Goal: Task Accomplishment & Management: Use online tool/utility

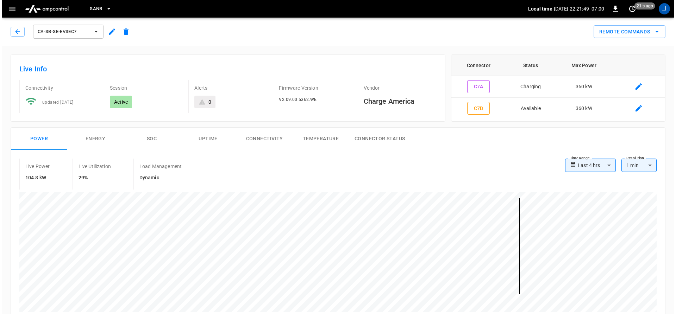
scroll to position [141, 0]
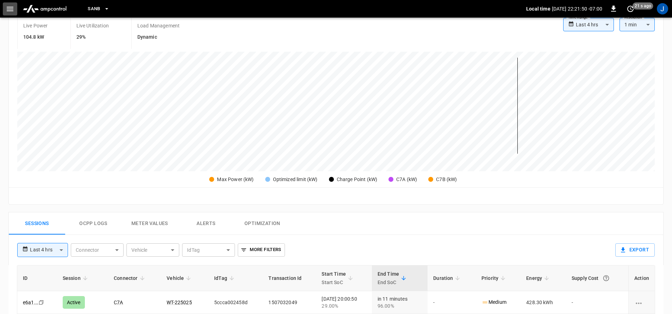
click at [10, 4] on button "button" at bounding box center [10, 8] width 14 height 13
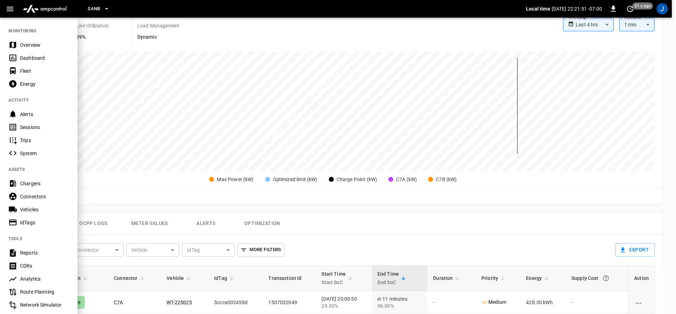
click at [23, 63] on div "Dashboard" at bounding box center [38, 57] width 77 height 13
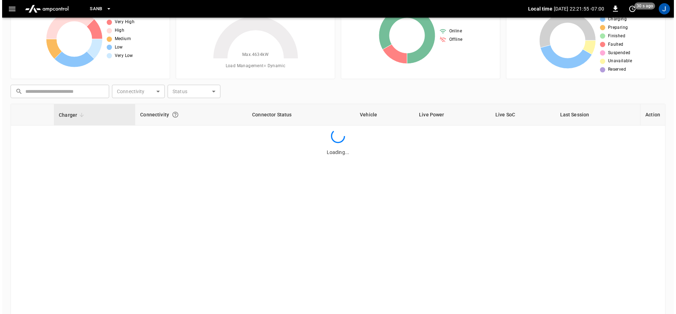
scroll to position [73, 0]
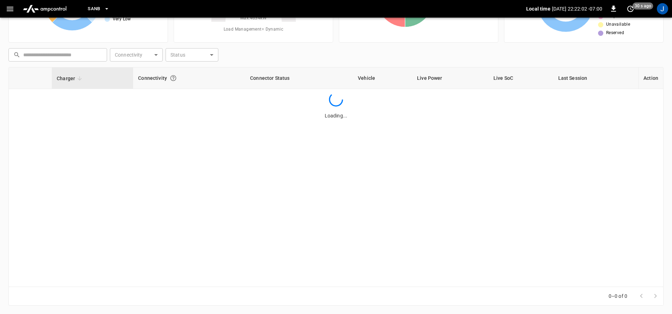
click at [105, 7] on icon "button" at bounding box center [106, 8] width 7 height 7
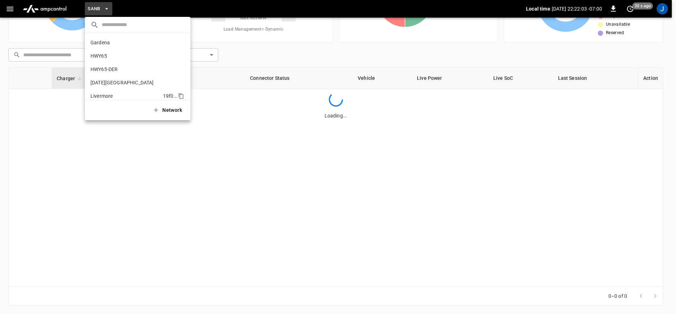
scroll to position [59, 0]
click at [100, 59] on li "SanB 5792 ..." at bounding box center [138, 63] width 106 height 13
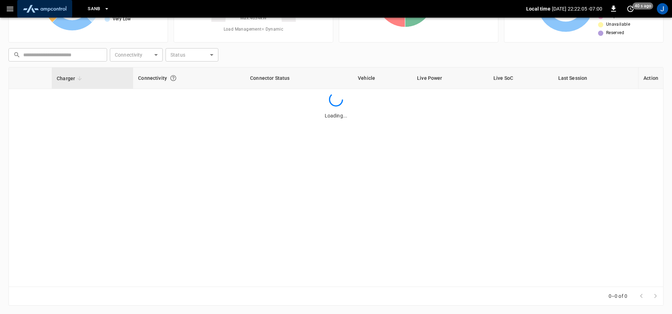
click at [37, 6] on img "menu" at bounding box center [44, 8] width 49 height 13
click at [12, 5] on icon "button" at bounding box center [10, 9] width 9 height 9
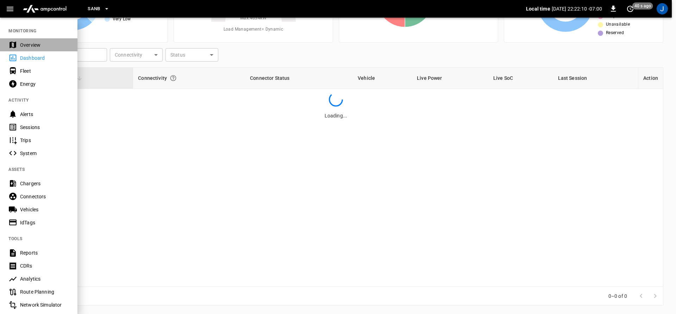
click at [11, 47] on icon at bounding box center [13, 45] width 7 height 7
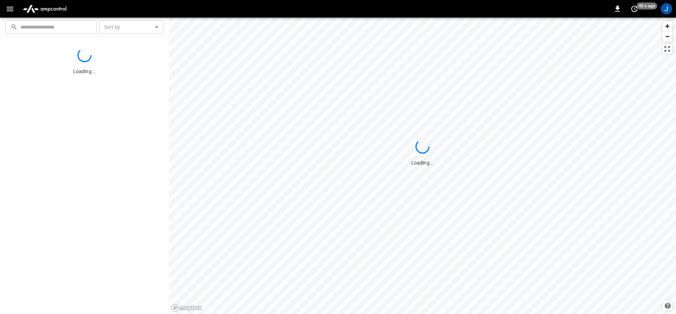
click at [14, 7] on icon "button" at bounding box center [10, 9] width 9 height 9
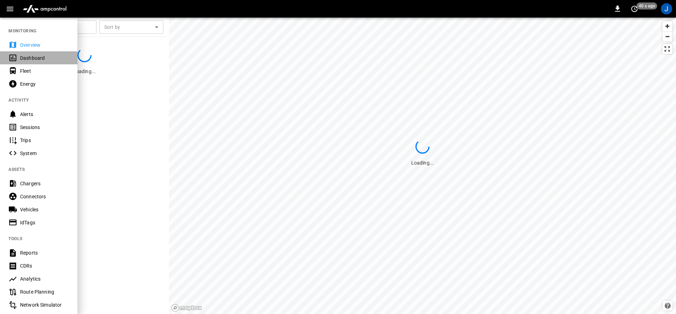
click at [17, 58] on icon at bounding box center [12, 58] width 9 height 9
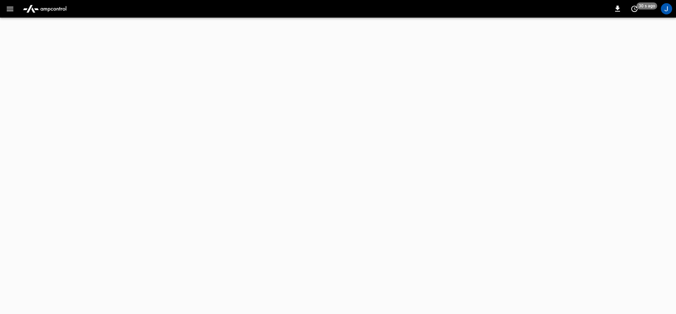
click at [16, 6] on button "button" at bounding box center [10, 8] width 14 height 13
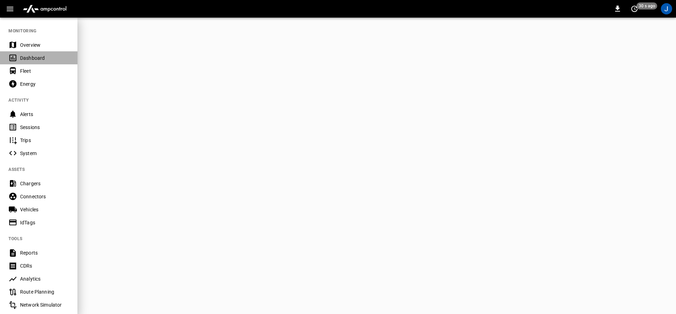
click at [18, 62] on div "Dashboard" at bounding box center [38, 57] width 77 height 13
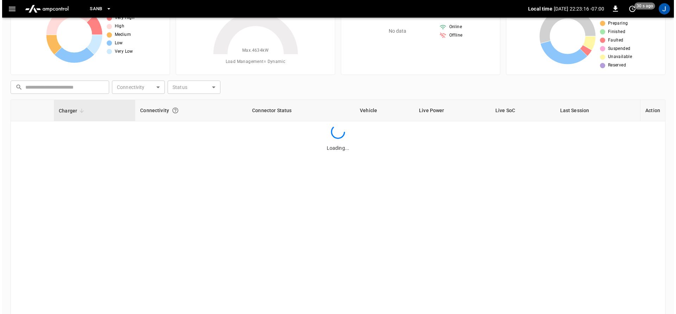
scroll to position [73, 0]
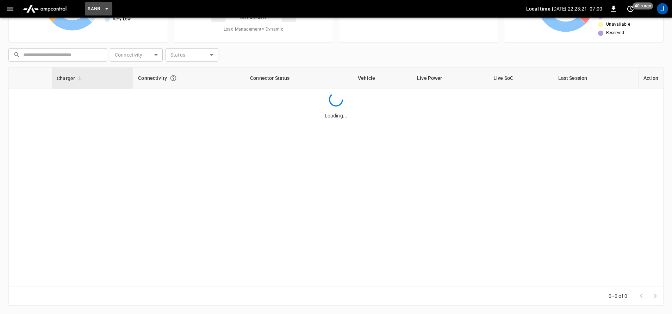
click at [104, 8] on icon "button" at bounding box center [106, 8] width 7 height 7
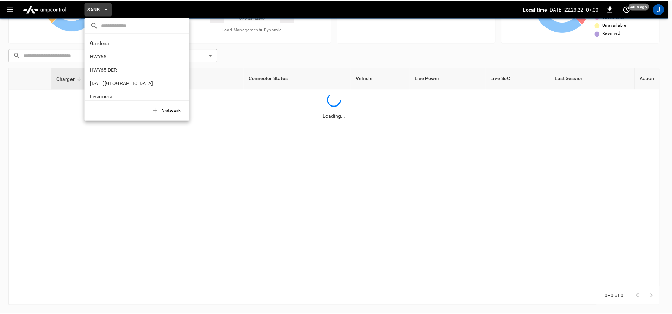
scroll to position [59, 0]
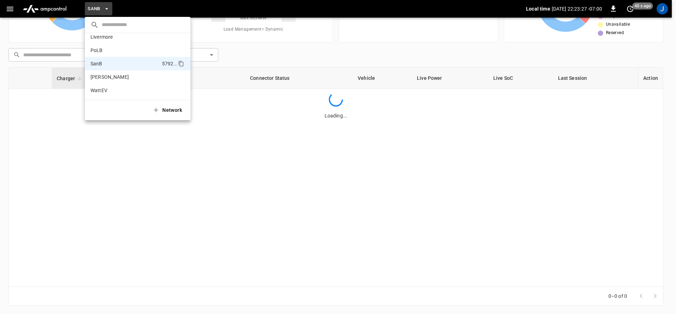
click at [629, 7] on div at bounding box center [338, 157] width 676 height 314
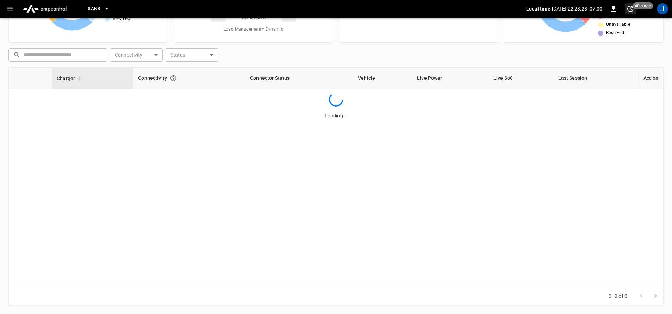
click at [637, 4] on span "40 s ago" at bounding box center [642, 5] width 21 height 7
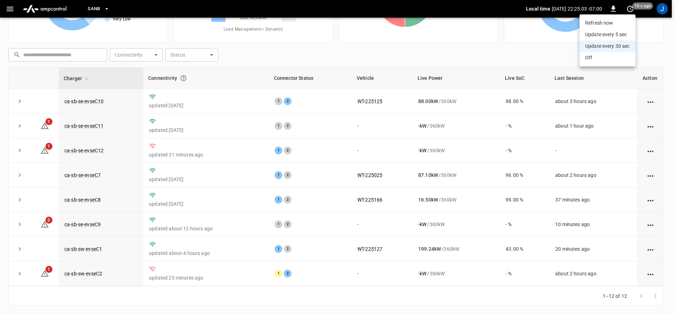
click at [94, 225] on div at bounding box center [338, 157] width 676 height 314
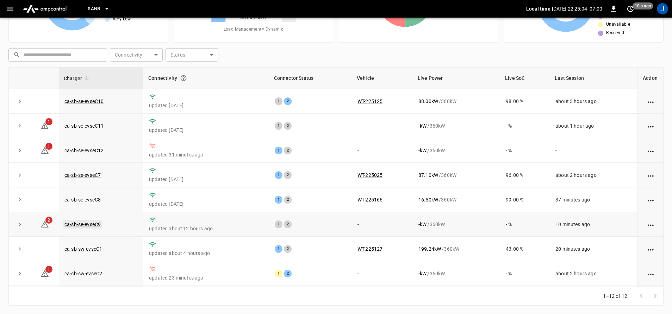
click at [71, 224] on link "ca-sb-se-evseC9" at bounding box center [82, 224] width 39 height 8
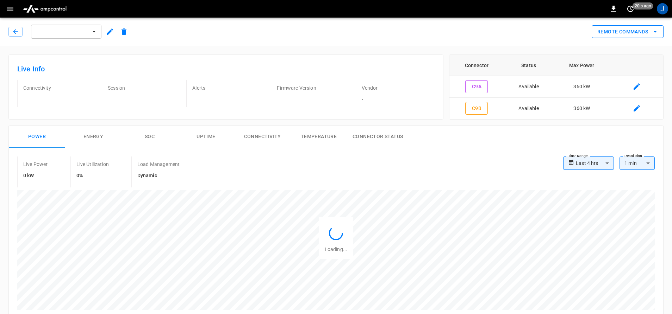
click at [649, 31] on button "Remote Commands" at bounding box center [627, 31] width 72 height 13
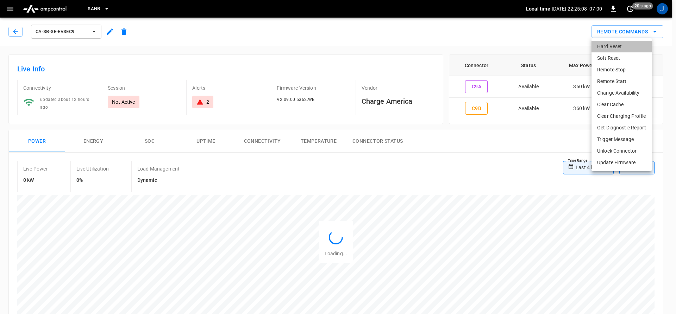
click at [598, 46] on li "Hard Reset" at bounding box center [621, 47] width 60 height 12
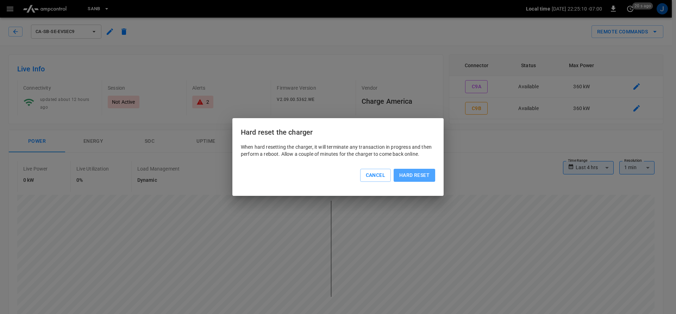
click at [411, 174] on button "Hard reset" at bounding box center [415, 175] width 42 height 13
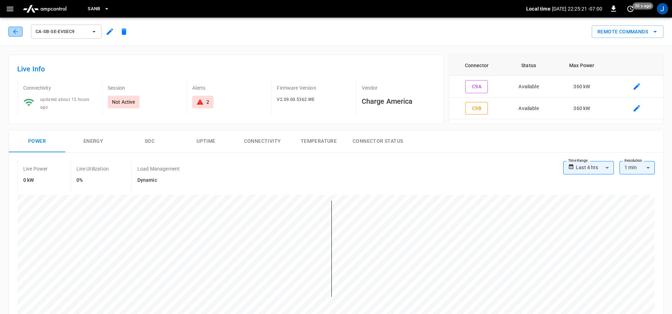
click at [11, 29] on button "button" at bounding box center [15, 32] width 14 height 10
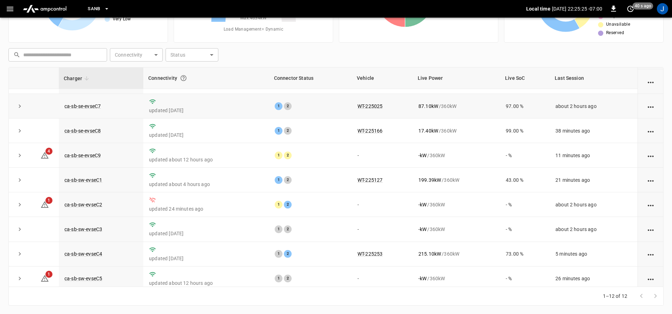
scroll to position [102, 0]
